Goal: Task Accomplishment & Management: Complete application form

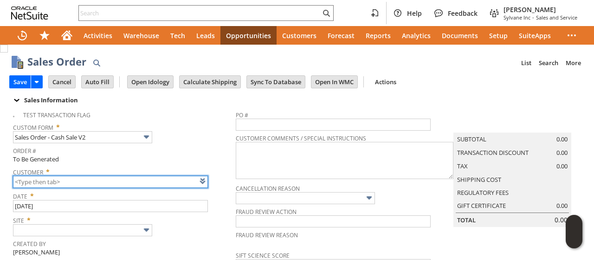
type input "CU1236025 Ashbridge Industrial"
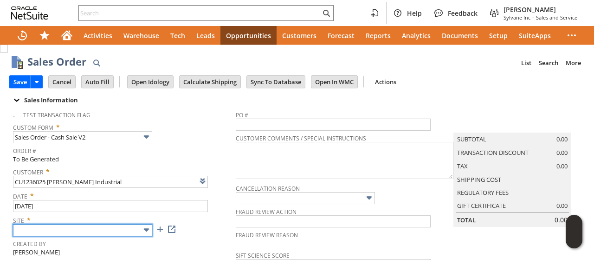
click at [71, 228] on input "text" at bounding box center [82, 230] width 139 height 12
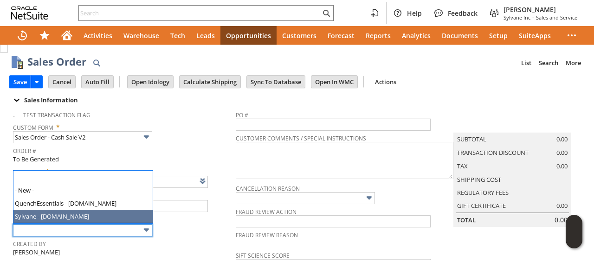
type input "Sylvane - [DOMAIN_NAME]"
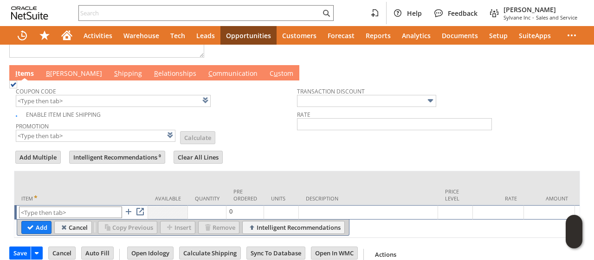
scroll to position [482, 0]
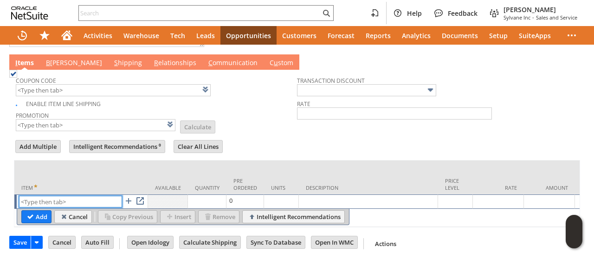
paste input "dr8457"
type input "dr8457"
click at [38, 210] on input "Add" at bounding box center [36, 216] width 29 height 12
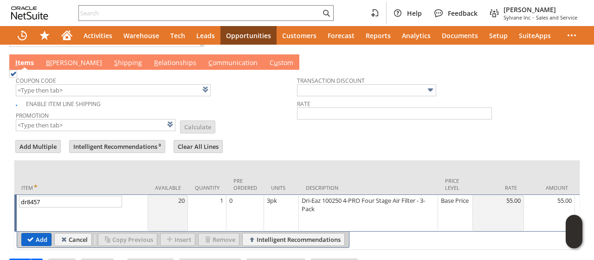
click at [35, 233] on input "Add" at bounding box center [36, 239] width 29 height 12
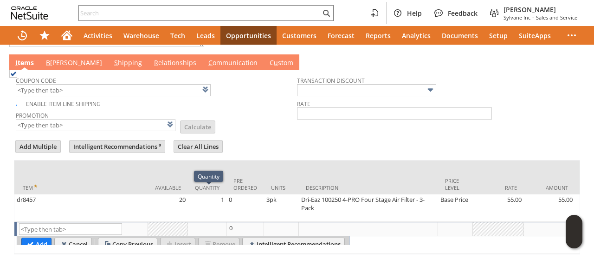
type input "Intelligent Recommendations¹⁰"
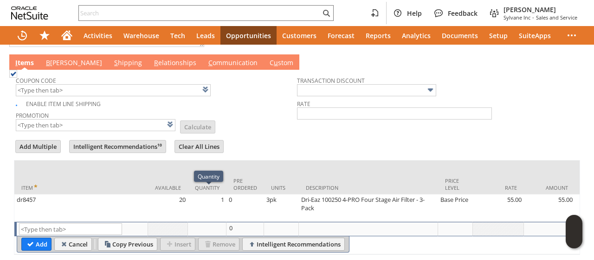
click at [213, 203] on td "1" at bounding box center [207, 207] width 39 height 27
type input "1"
type input "dr8457"
type input "OK"
type input "Make Copy"
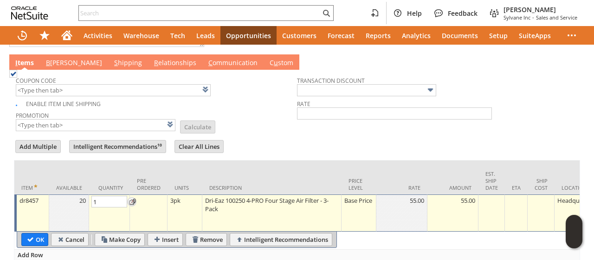
type input "2"
click at [28, 233] on input "OK" at bounding box center [35, 239] width 26 height 12
type input "Add"
type input "Copy Previous"
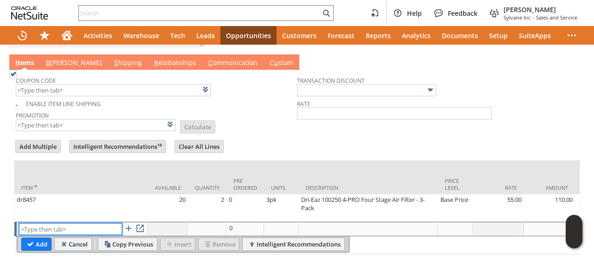
paste input "ph1504"
type input "ph1504"
click at [37, 243] on input "Add" at bounding box center [36, 244] width 29 height 12
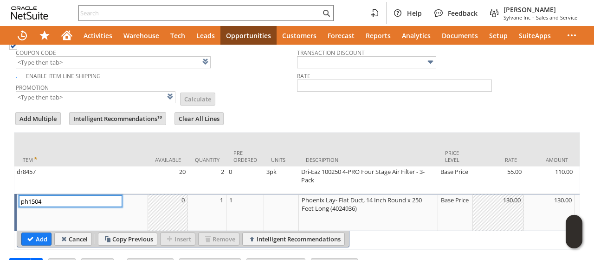
scroll to position [529, 0]
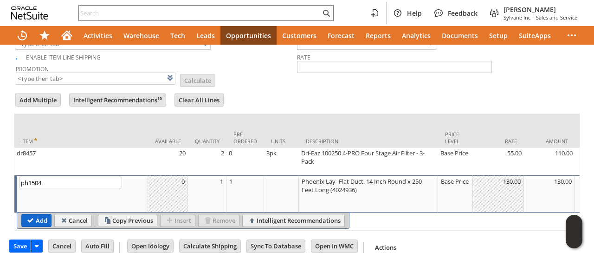
click at [30, 221] on input "Add" at bounding box center [36, 220] width 29 height 12
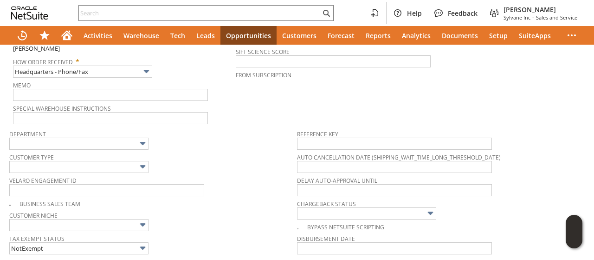
scroll to position [0, 0]
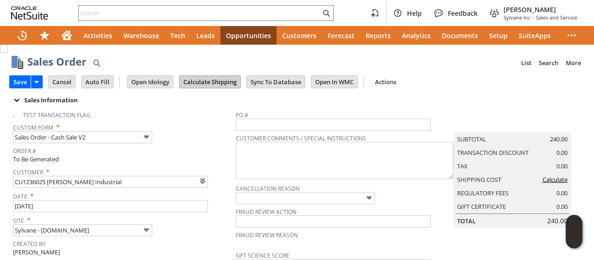
click at [201, 83] on input "Calculate Shipping" at bounding box center [210, 82] width 61 height 12
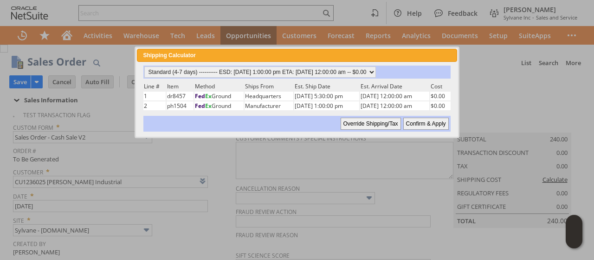
click at [430, 87] on td "Est. Arrival Date" at bounding box center [394, 86] width 69 height 9
click at [445, 56] on div "Shipping Calculator close" at bounding box center [297, 55] width 320 height 13
click at [452, 57] on span "close" at bounding box center [450, 55] width 7 height 7
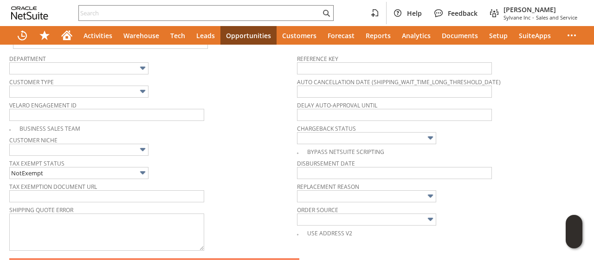
scroll to position [418, 0]
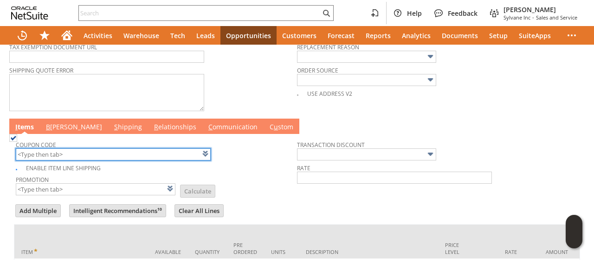
click at [66, 150] on input "text" at bounding box center [113, 154] width 195 height 12
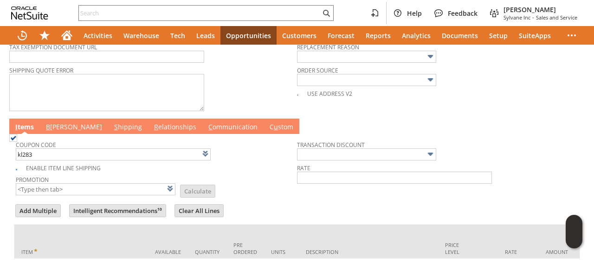
click at [234, 179] on td "Promotion List Calculate" at bounding box center [156, 184] width 281 height 23
type input "KL283"
type input "Promo Code"
type input "-5.0%"
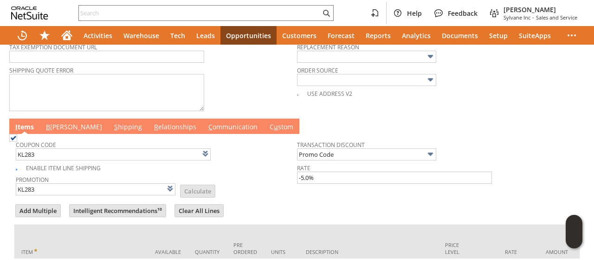
scroll to position [0, 0]
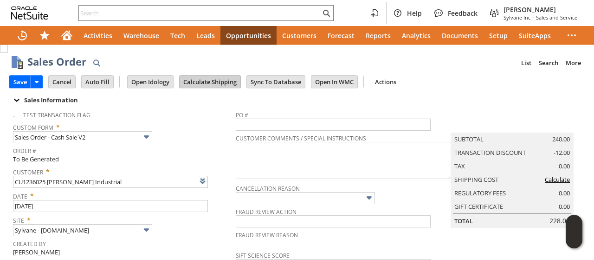
click at [205, 83] on input "Calculate Shipping" at bounding box center [210, 82] width 61 height 12
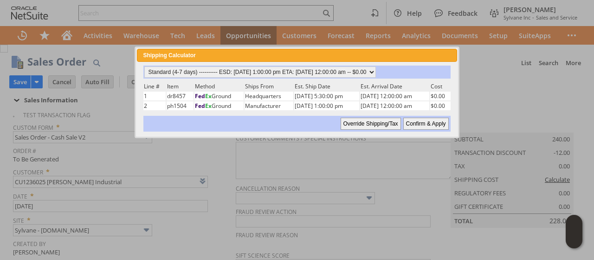
click at [424, 119] on input "Confirm & Apply" at bounding box center [427, 123] width 46 height 12
type input "Add"
type input "Copy Previous"
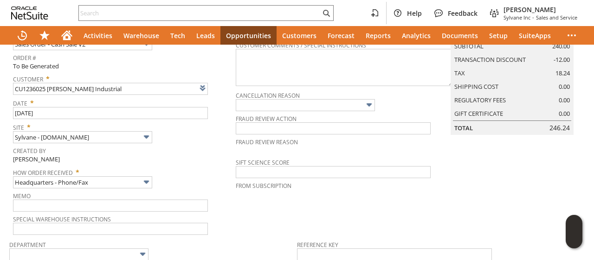
scroll to position [325, 0]
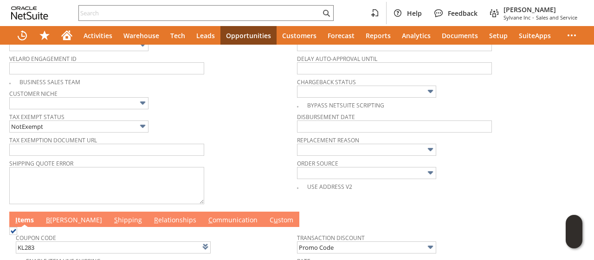
click at [57, 215] on link "B illing" at bounding box center [74, 220] width 61 height 10
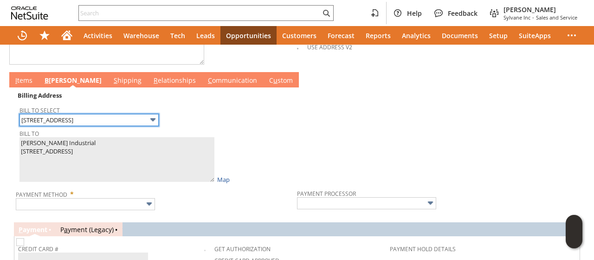
scroll to position [511, 0]
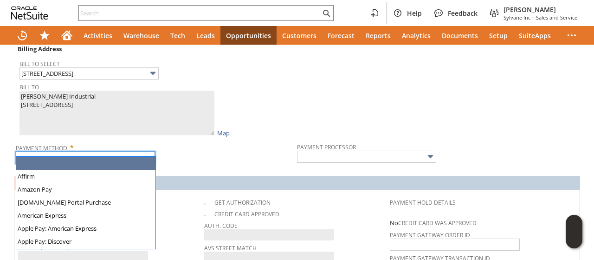
click at [91, 151] on input "text" at bounding box center [85, 157] width 139 height 12
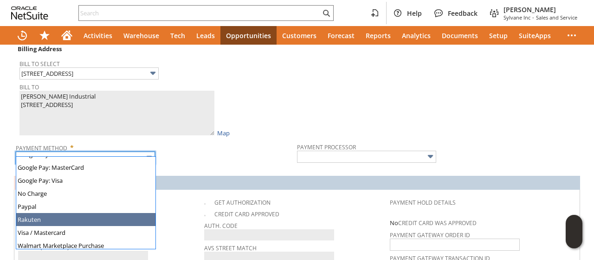
scroll to position [259, 0]
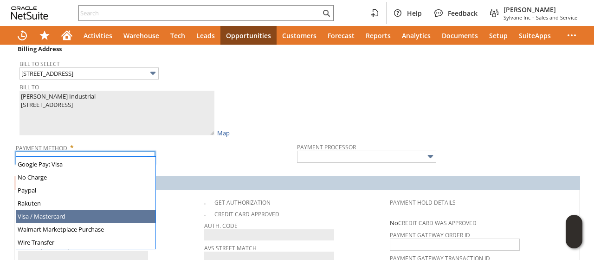
type input "Visa / Mastercard"
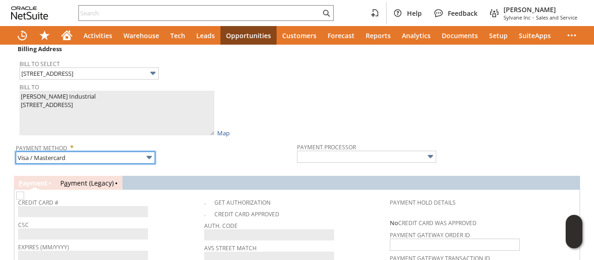
type input "Braintree"
checkbox input "true"
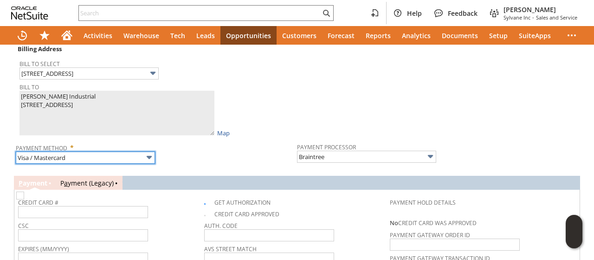
click at [54, 151] on input "Visa / Mastercard" at bounding box center [85, 157] width 139 height 12
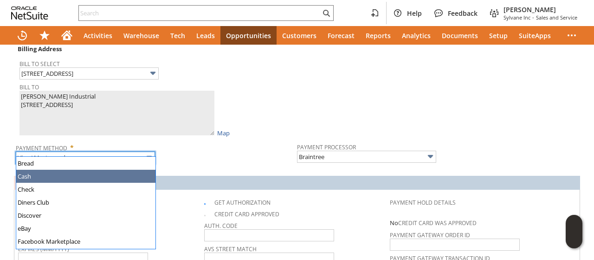
scroll to position [120, 0]
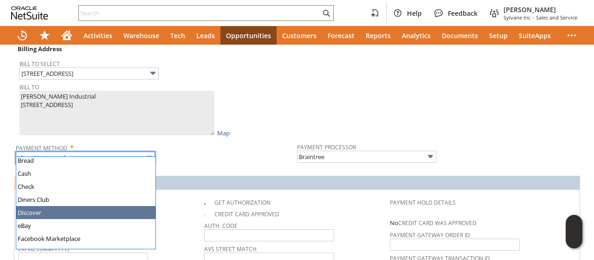
type input "Discover"
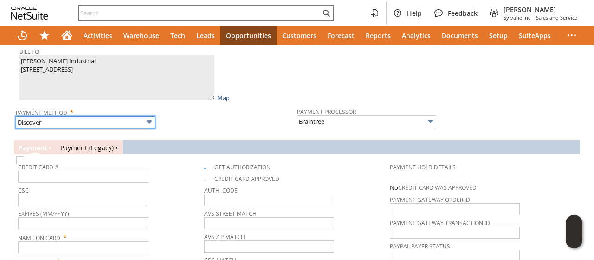
scroll to position [557, 0]
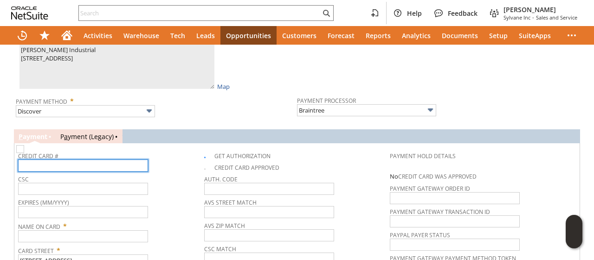
click at [56, 161] on input "text" at bounding box center [83, 165] width 130 height 12
type input "6011014656076358"
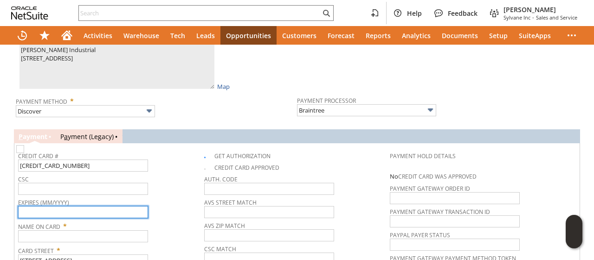
click at [95, 206] on input "text" at bounding box center [83, 212] width 130 height 12
type input "05/2030"
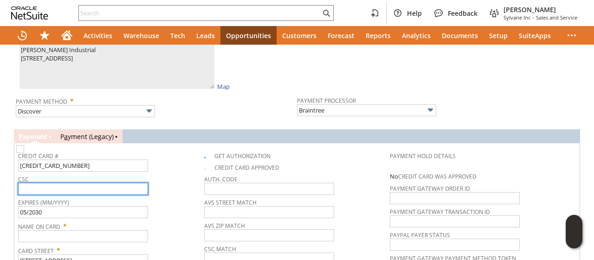
click at [93, 183] on input "text" at bounding box center [83, 189] width 130 height 12
type input "663"
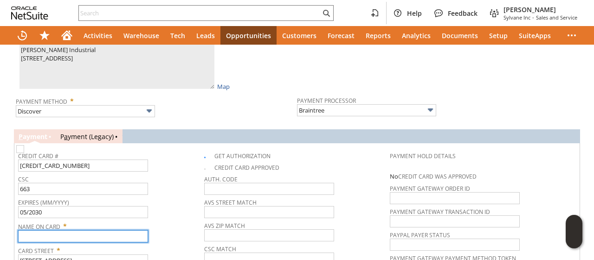
click at [75, 230] on input "text" at bounding box center [83, 236] width 130 height 12
type input "F"
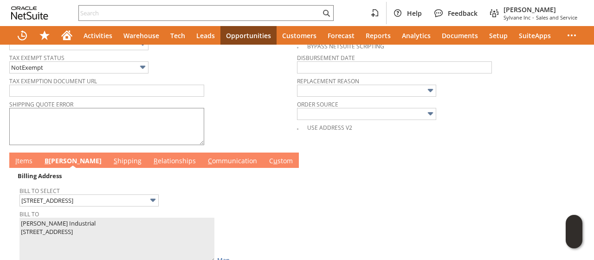
scroll to position [372, 0]
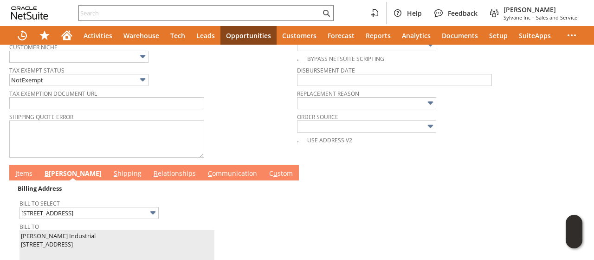
type input "Funk"
click at [27, 169] on link "I tems" at bounding box center [24, 174] width 22 height 10
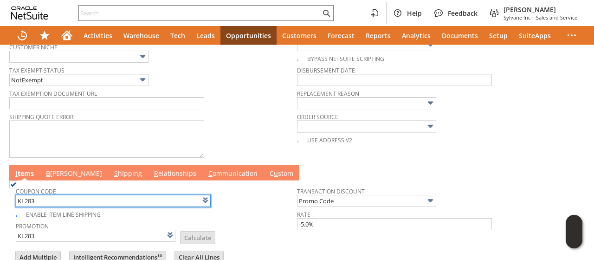
scroll to position [0, 0]
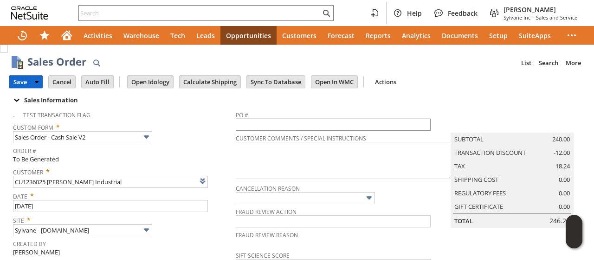
drag, startPoint x: 26, startPoint y: 81, endPoint x: 314, endPoint y: 121, distance: 290.2
click at [26, 81] on input "Save" at bounding box center [20, 82] width 21 height 12
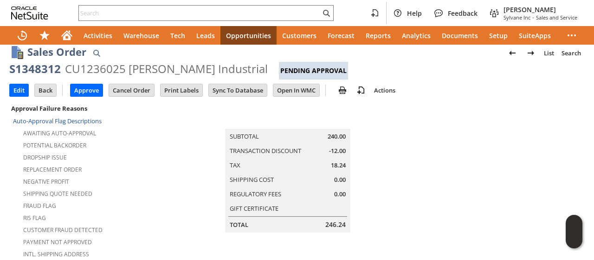
scroll to position [93, 0]
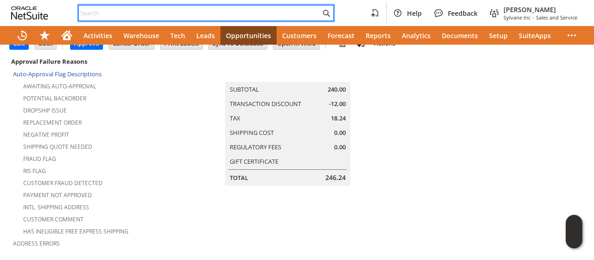
paste input "2702026590"
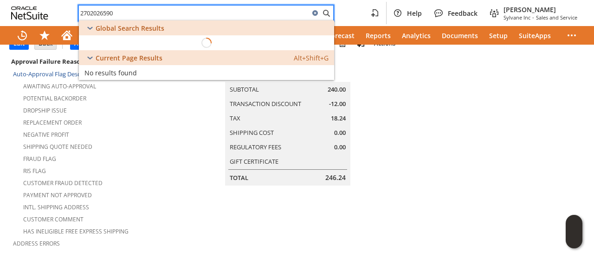
type input "2702026590"
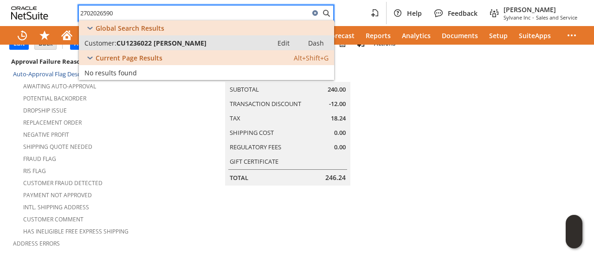
click at [175, 42] on span "CU1236022 George Clark" at bounding box center [162, 43] width 90 height 9
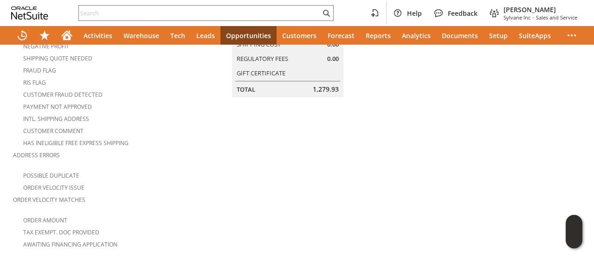
scroll to position [9, 0]
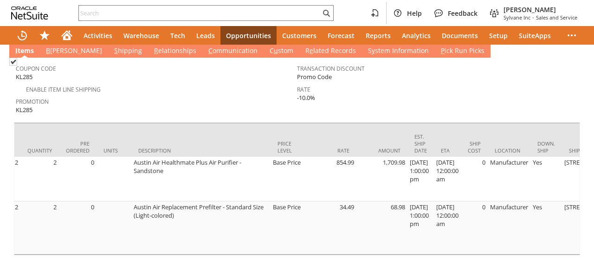
scroll to position [0, 726]
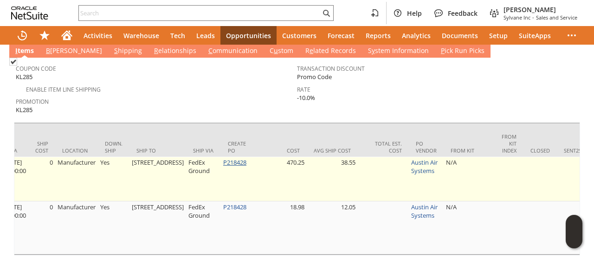
click at [226, 158] on link "P218428" at bounding box center [234, 162] width 23 height 8
